Goal: Task Accomplishment & Management: Use online tool/utility

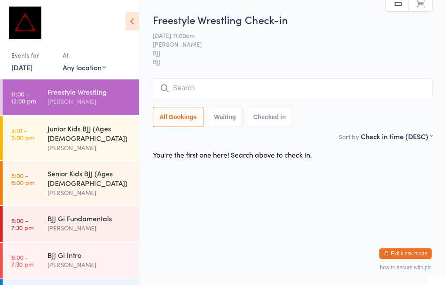
scroll to position [79, 0]
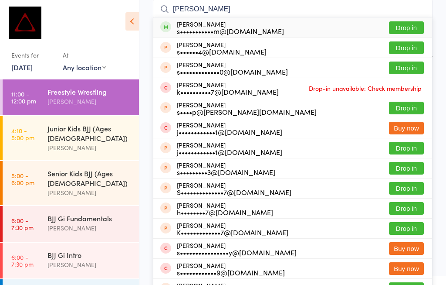
type input "[PERSON_NAME]"
click at [413, 26] on button "Drop in" at bounding box center [406, 27] width 35 height 13
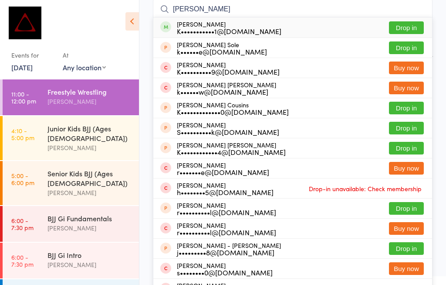
type input "[PERSON_NAME]"
click at [412, 26] on button "Drop in" at bounding box center [406, 27] width 35 height 13
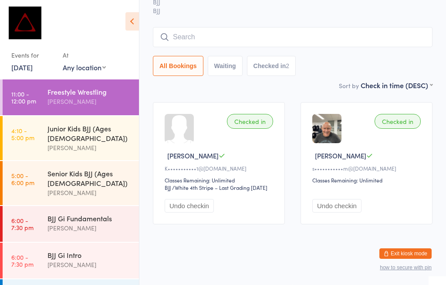
scroll to position [3, 0]
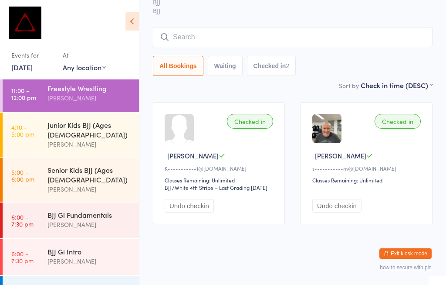
click at [252, 27] on input "search" at bounding box center [293, 37] width 280 height 20
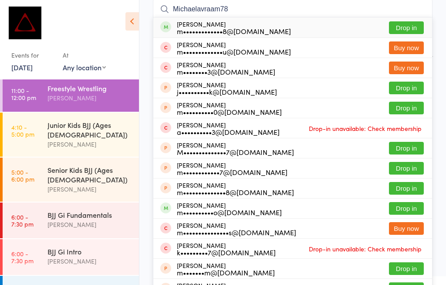
type input "Michaelavraam78"
click at [407, 26] on button "Drop in" at bounding box center [406, 27] width 35 height 13
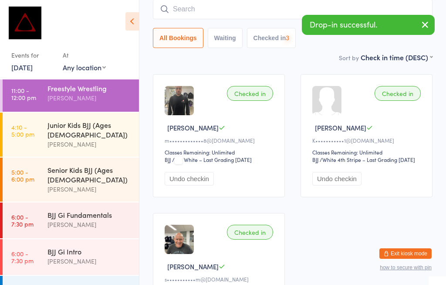
scroll to position [68, 0]
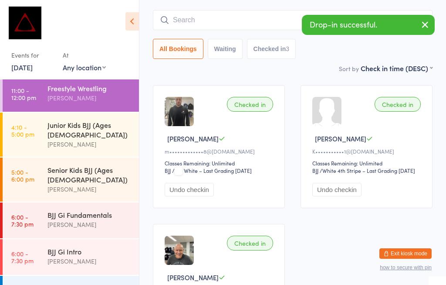
click at [219, 20] on input "search" at bounding box center [293, 20] width 280 height 20
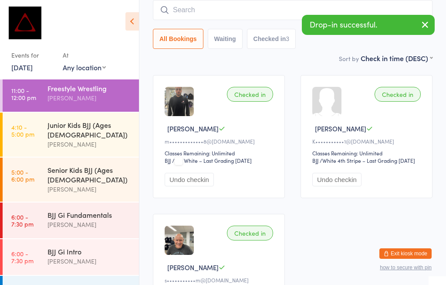
scroll to position [79, 0]
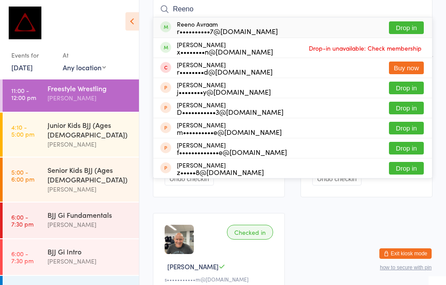
type input "Reeno"
click at [411, 31] on button "Drop in" at bounding box center [406, 27] width 35 height 13
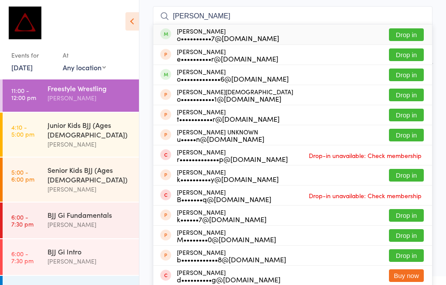
scroll to position [72, 0]
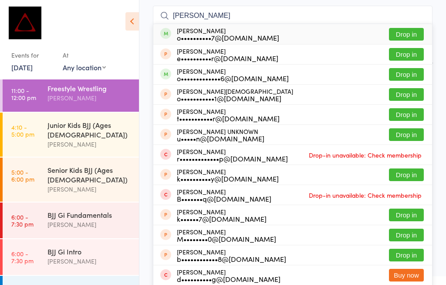
type input "[PERSON_NAME]"
click at [405, 31] on button "Drop in" at bounding box center [406, 34] width 35 height 13
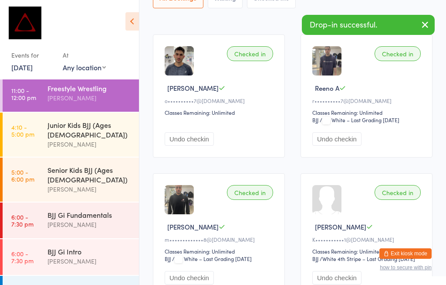
scroll to position [119, 0]
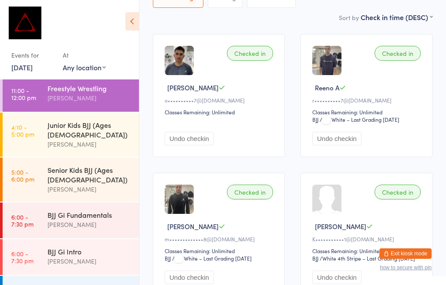
click at [110, 93] on div "[PERSON_NAME]" at bounding box center [90, 98] width 84 height 10
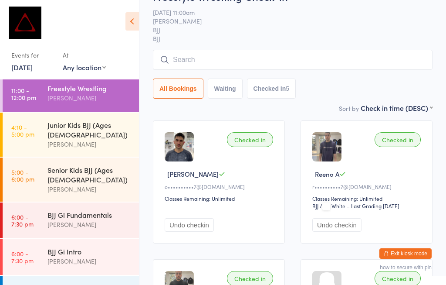
scroll to position [35, 0]
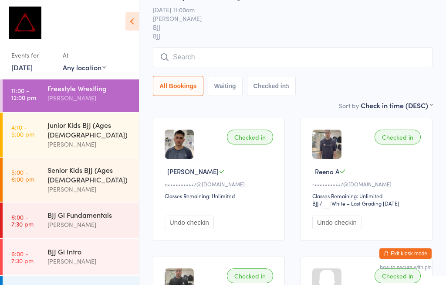
click at [210, 52] on input "search" at bounding box center [293, 57] width 280 height 20
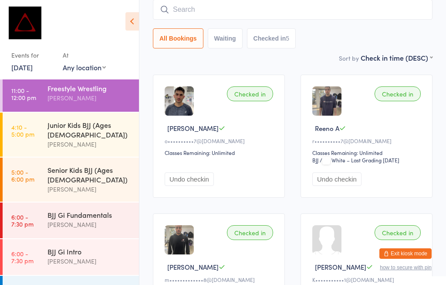
scroll to position [83, 0]
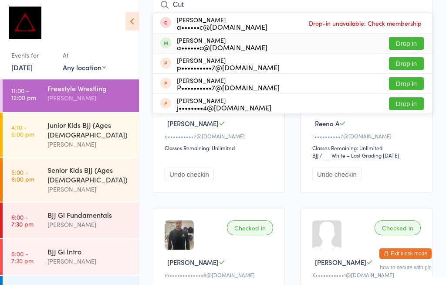
type input "Cut"
click at [409, 46] on button "Drop in" at bounding box center [406, 43] width 35 height 13
